Goal: Information Seeking & Learning: Learn about a topic

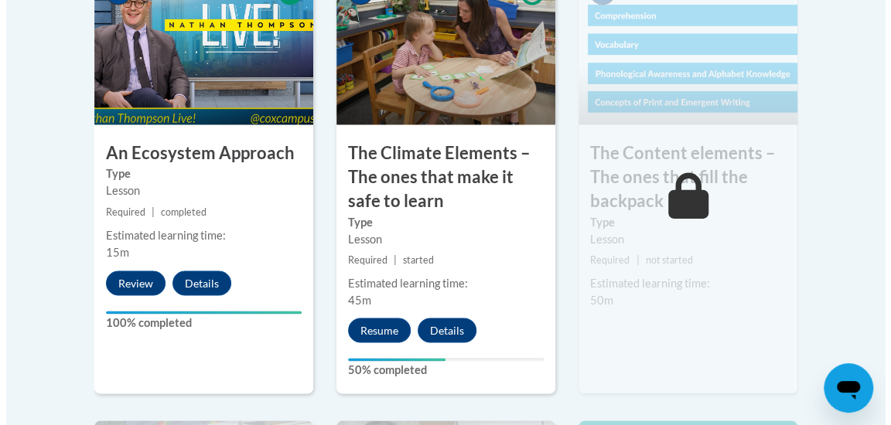
scroll to position [1105, 0]
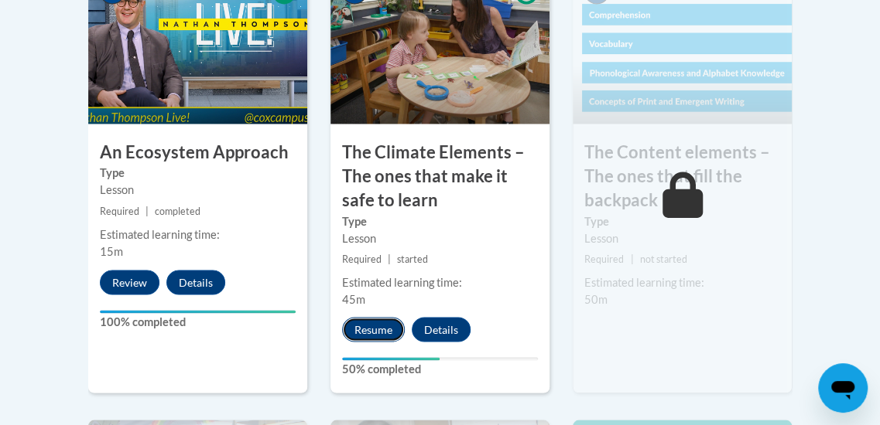
click at [395, 331] on button "Resume" at bounding box center [373, 329] width 63 height 25
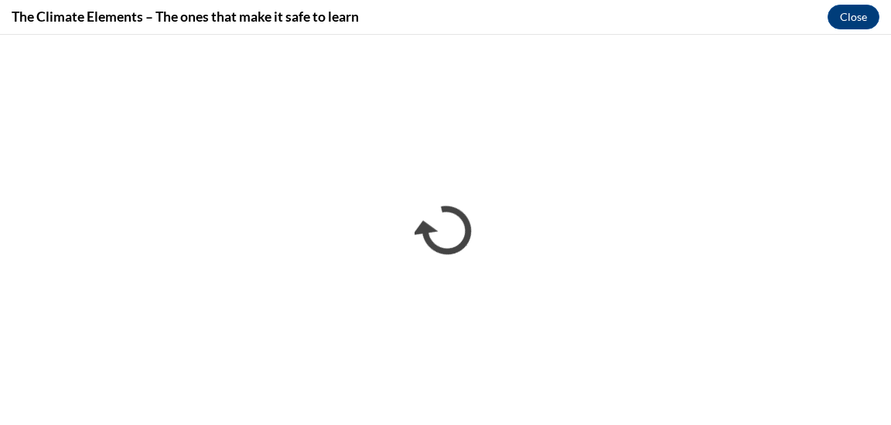
scroll to position [0, 0]
